Goal: Transaction & Acquisition: Subscribe to service/newsletter

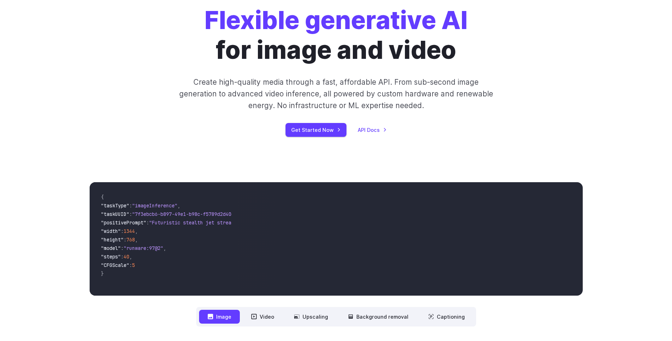
scroll to position [177, 0]
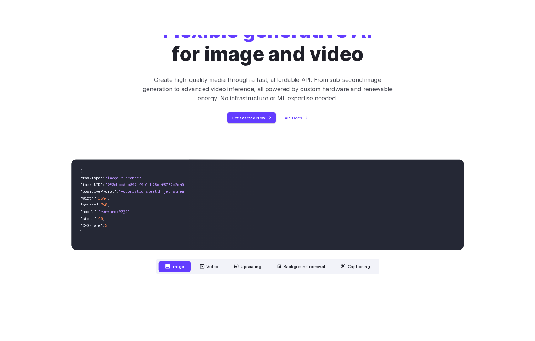
scroll to position [0, 0]
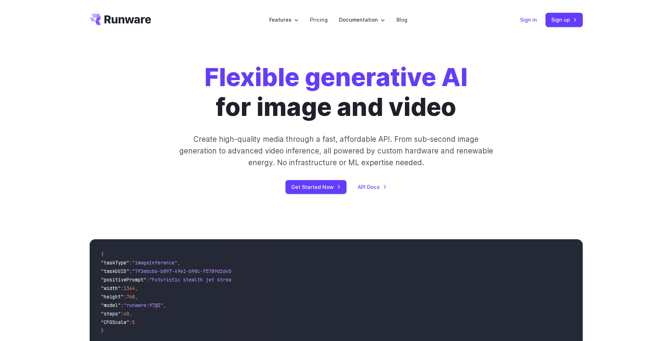
click at [457, 22] on link "Sign in" at bounding box center [528, 20] width 17 height 8
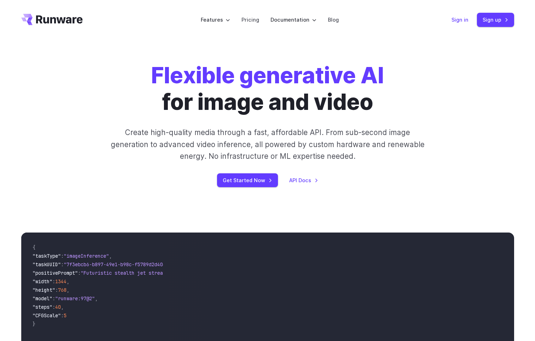
click at [457, 19] on link "Sign in" at bounding box center [459, 20] width 17 height 8
click at [457, 22] on link "Sign in" at bounding box center [459, 20] width 17 height 8
click at [457, 17] on link "Sign up" at bounding box center [495, 20] width 37 height 14
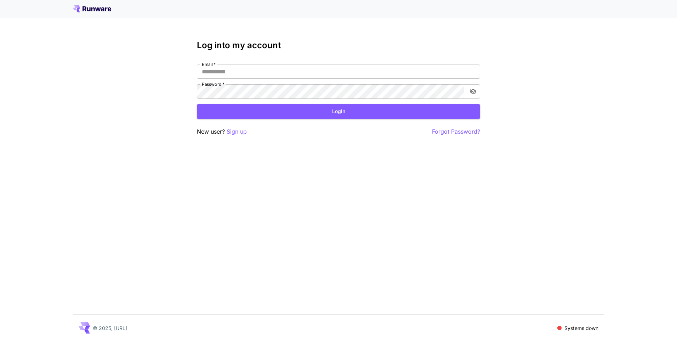
click at [580, 52] on div "Log into my account Email   * Email   * Password   * Password   * Login New use…" at bounding box center [338, 170] width 677 height 341
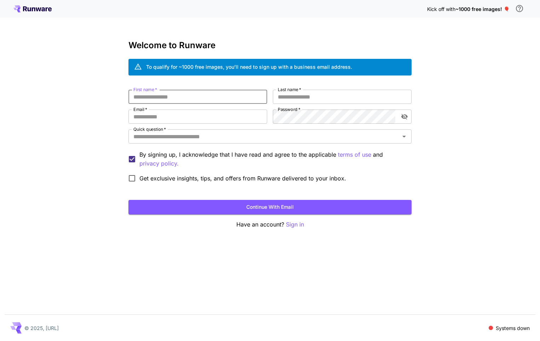
click at [187, 97] on input "First name   *" at bounding box center [198, 97] width 139 height 14
click at [488, 47] on div "Kick off with ~1000 free images! 🎈 Welcome to Runware To qualify for ~1000 free…" at bounding box center [270, 170] width 540 height 341
